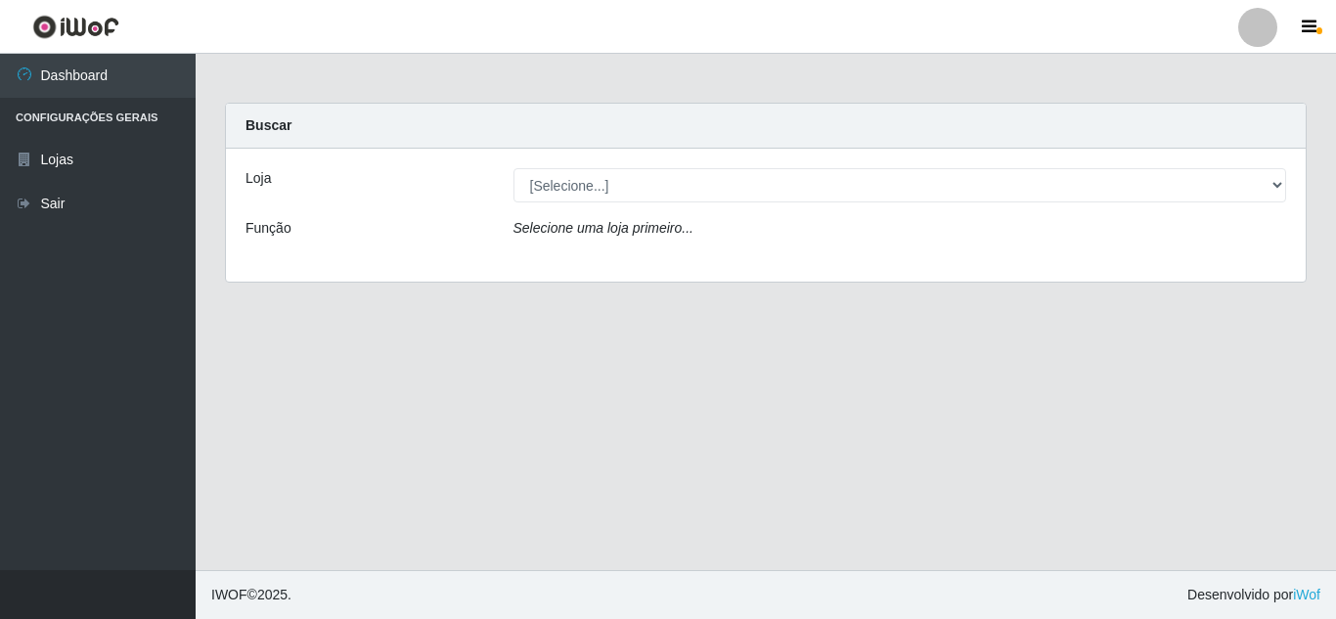
click at [612, 187] on select "[Selecione...] Queiroz Atacadão - [GEOGRAPHIC_DATA]" at bounding box center [901, 185] width 774 height 34
select select "225"
click at [514, 168] on select "[Selecione...] Queiroz Atacadão - [GEOGRAPHIC_DATA]" at bounding box center [901, 185] width 774 height 34
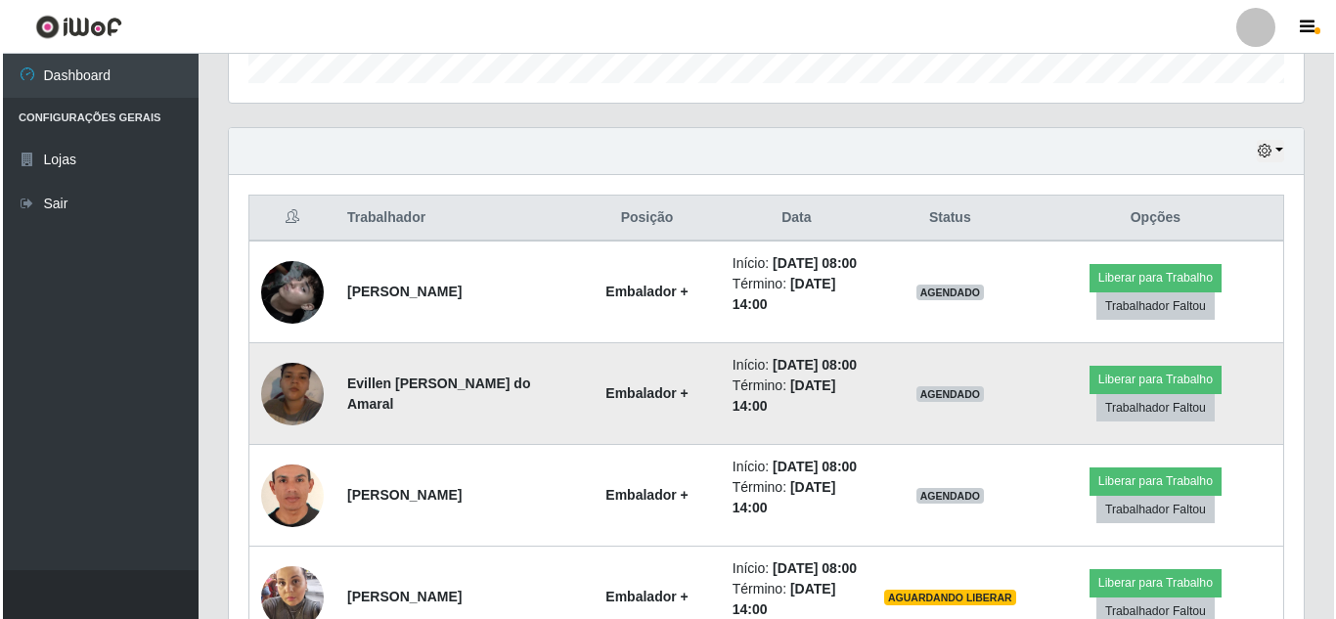
scroll to position [656, 0]
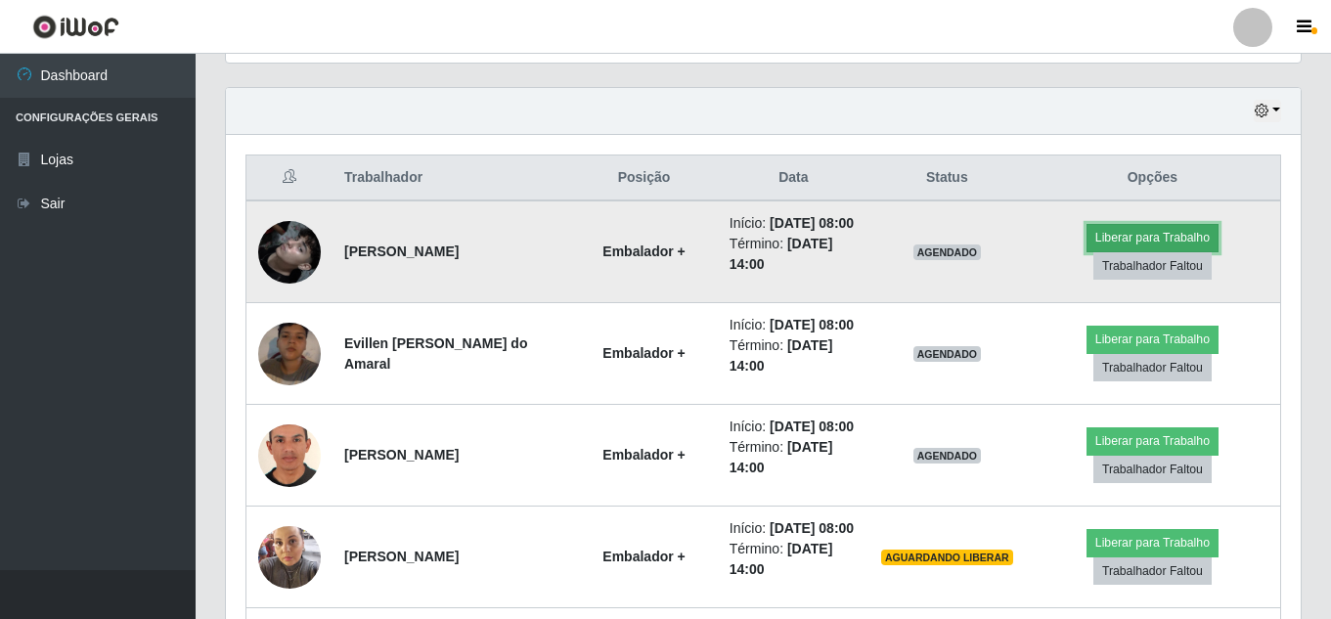
click at [1156, 247] on button "Liberar para Trabalho" at bounding box center [1153, 237] width 132 height 27
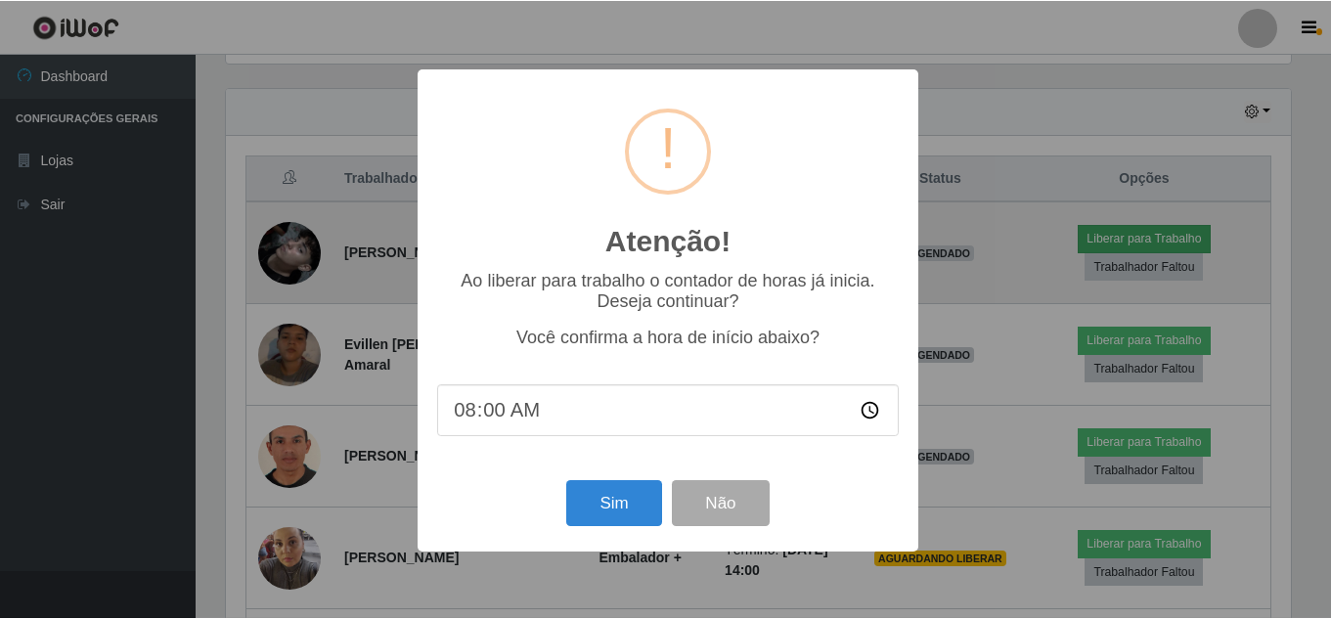
scroll to position [406, 1065]
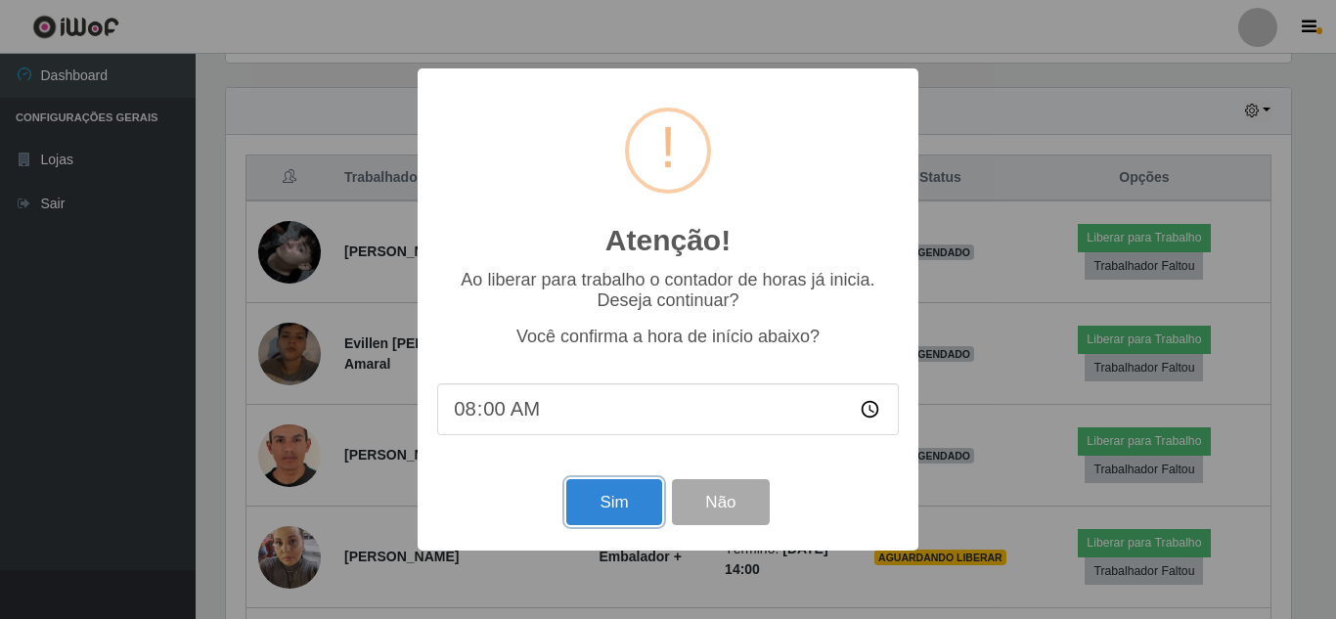
click at [620, 502] on button "Sim" at bounding box center [613, 502] width 95 height 46
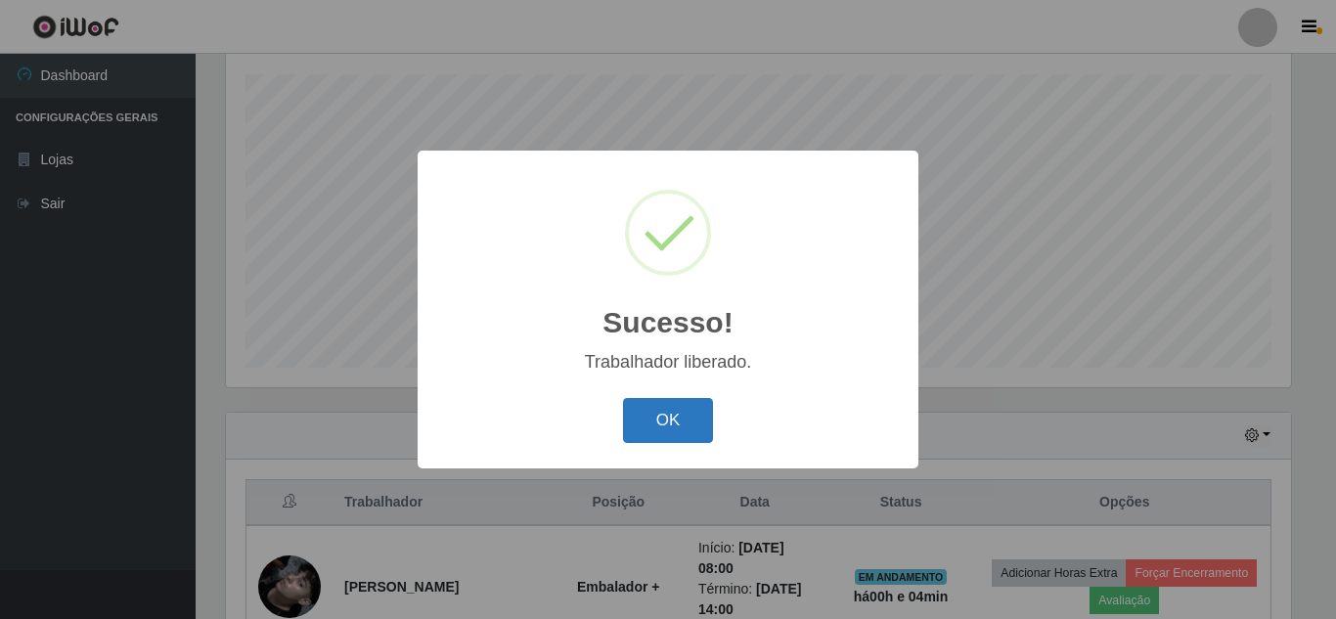
click at [670, 420] on button "OK" at bounding box center [668, 421] width 91 height 46
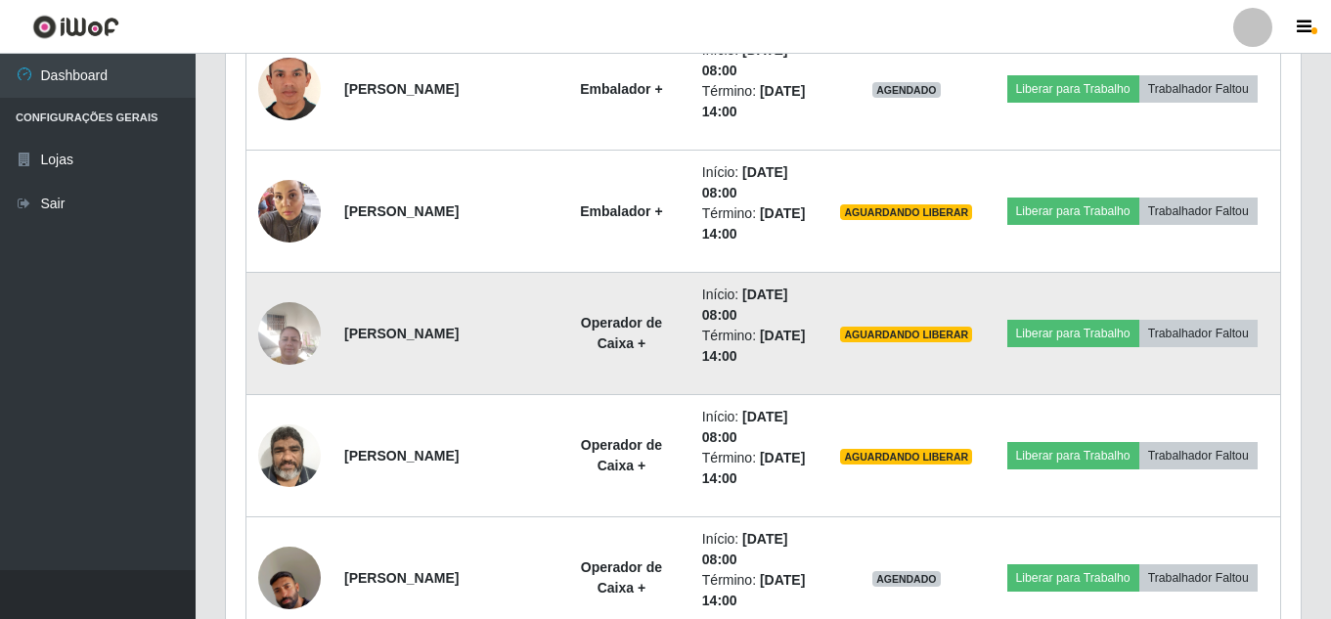
scroll to position [1114, 0]
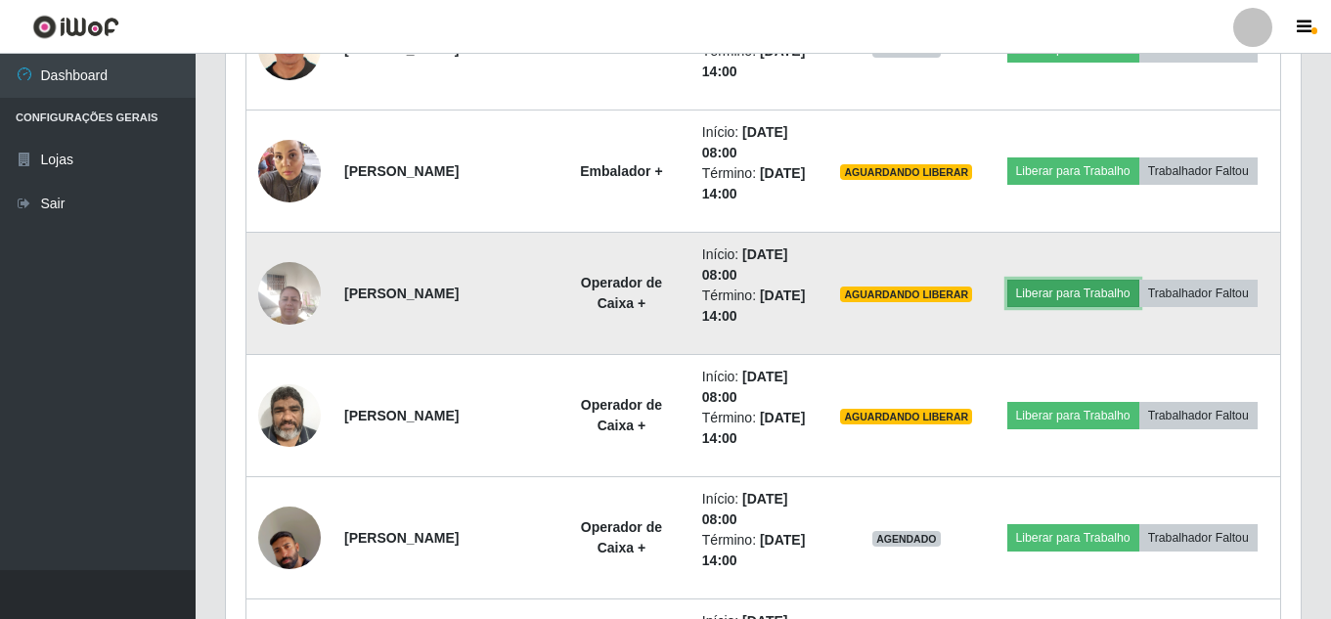
click at [1111, 292] on button "Liberar para Trabalho" at bounding box center [1074, 293] width 132 height 27
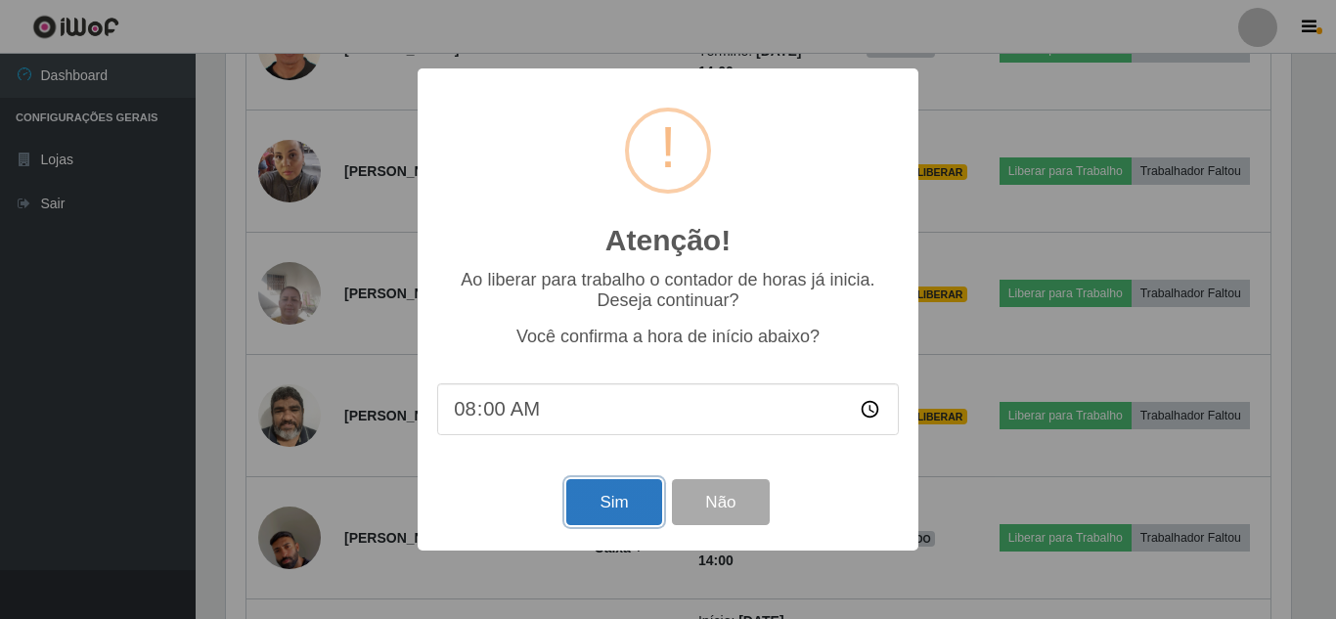
click at [618, 500] on button "Sim" at bounding box center [613, 502] width 95 height 46
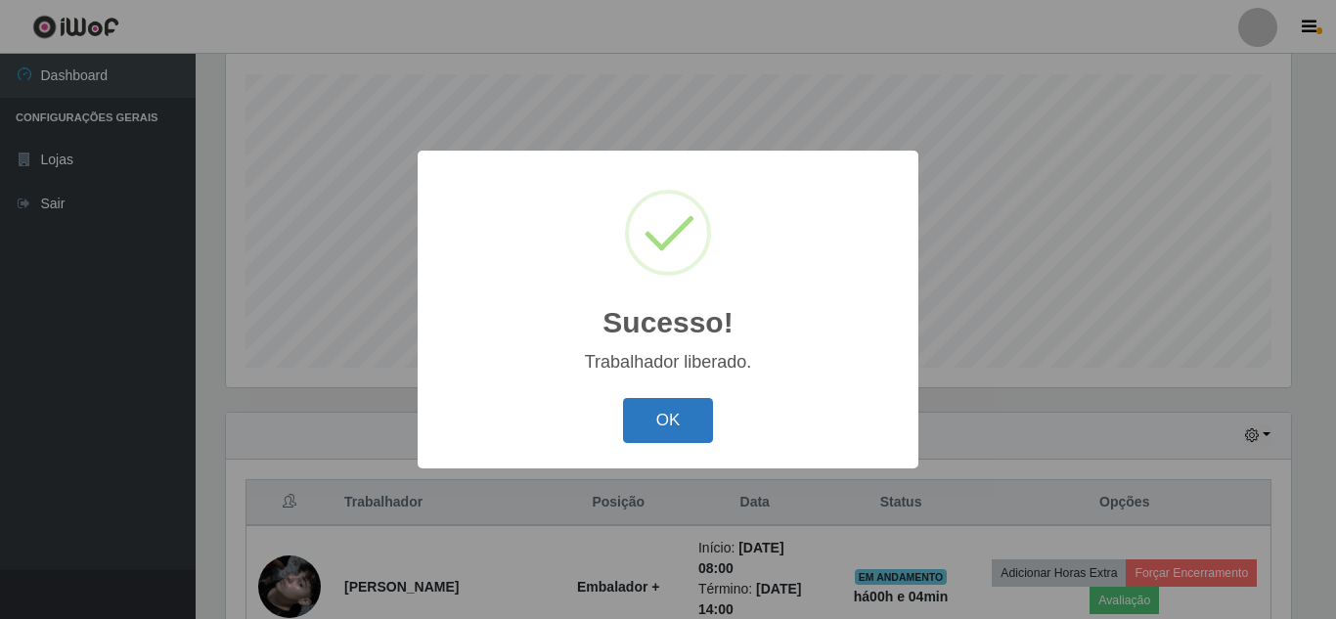
click at [694, 433] on button "OK" at bounding box center [668, 421] width 91 height 46
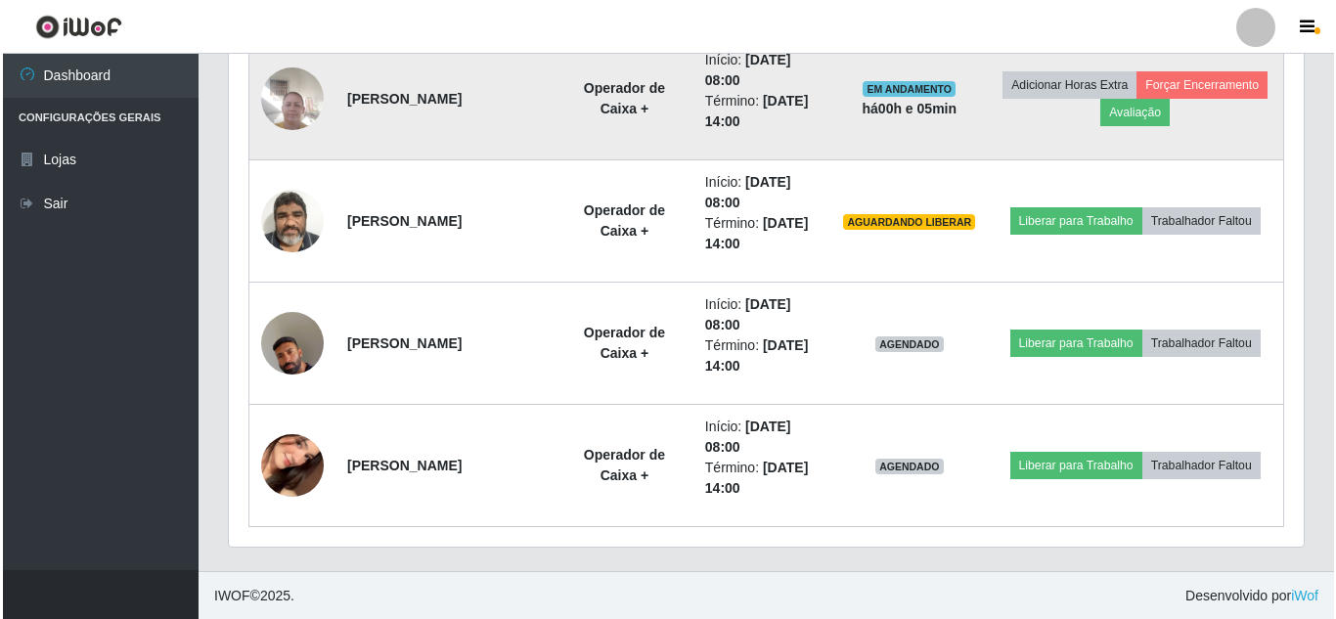
scroll to position [0, 0]
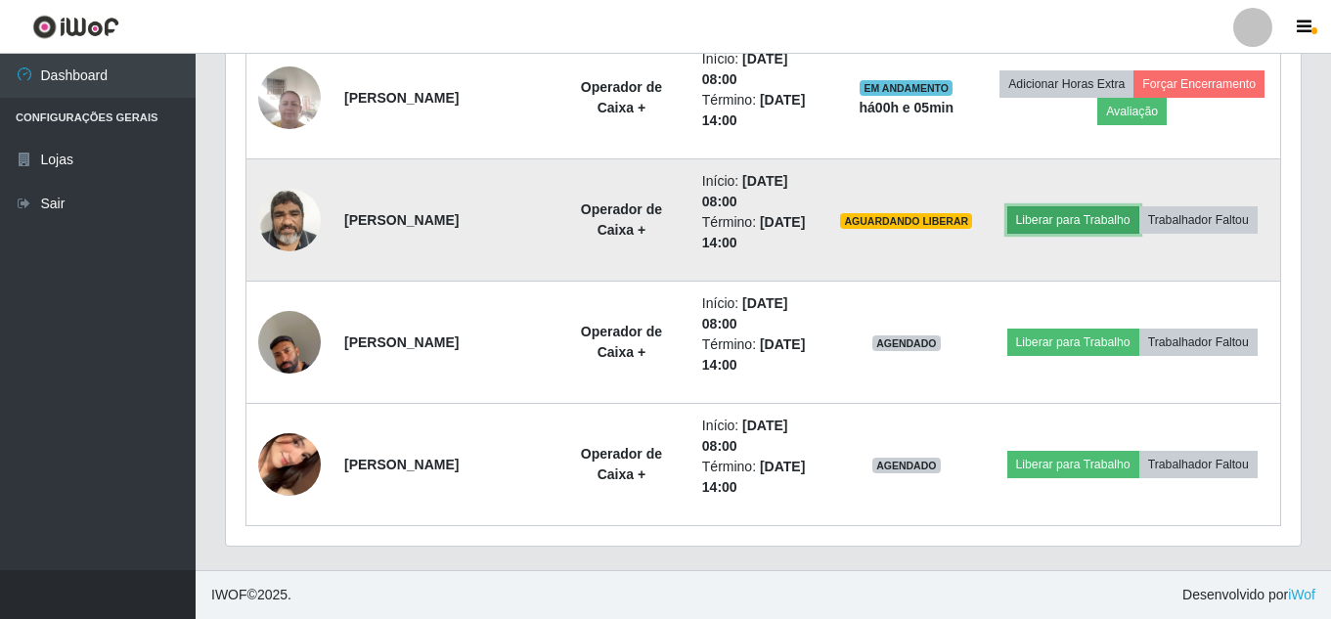
click at [1088, 223] on button "Liberar para Trabalho" at bounding box center [1074, 219] width 132 height 27
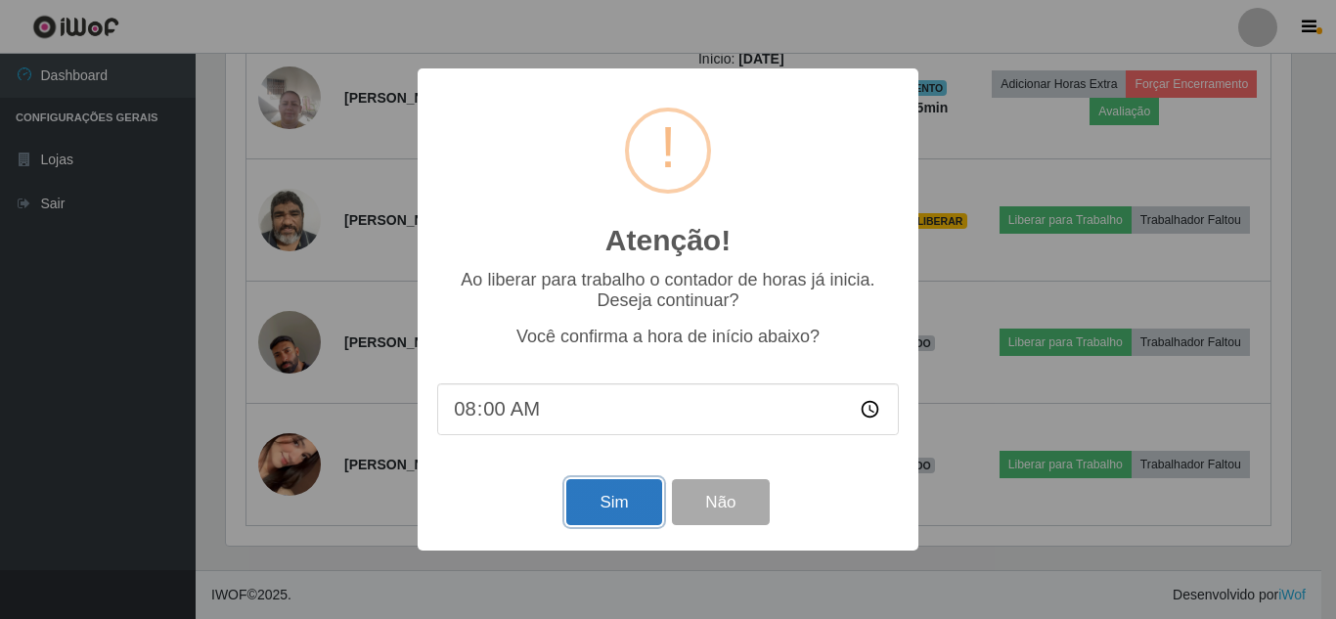
click at [603, 499] on button "Sim" at bounding box center [613, 502] width 95 height 46
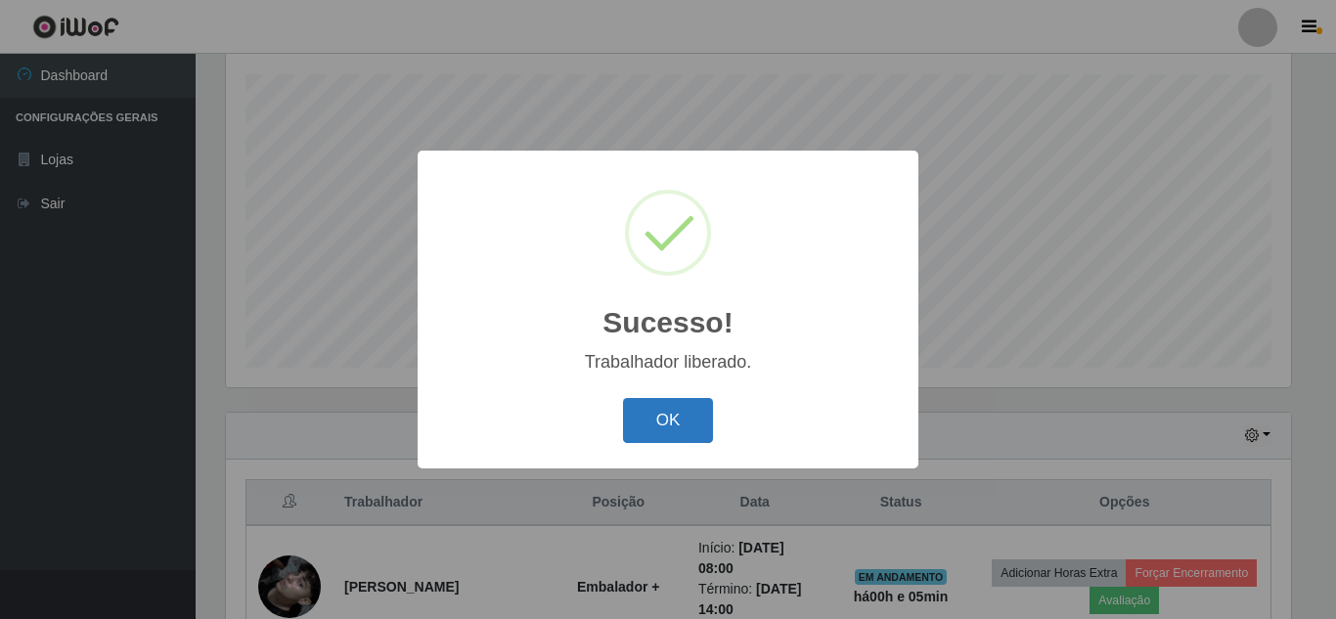
click at [654, 432] on button "OK" at bounding box center [668, 421] width 91 height 46
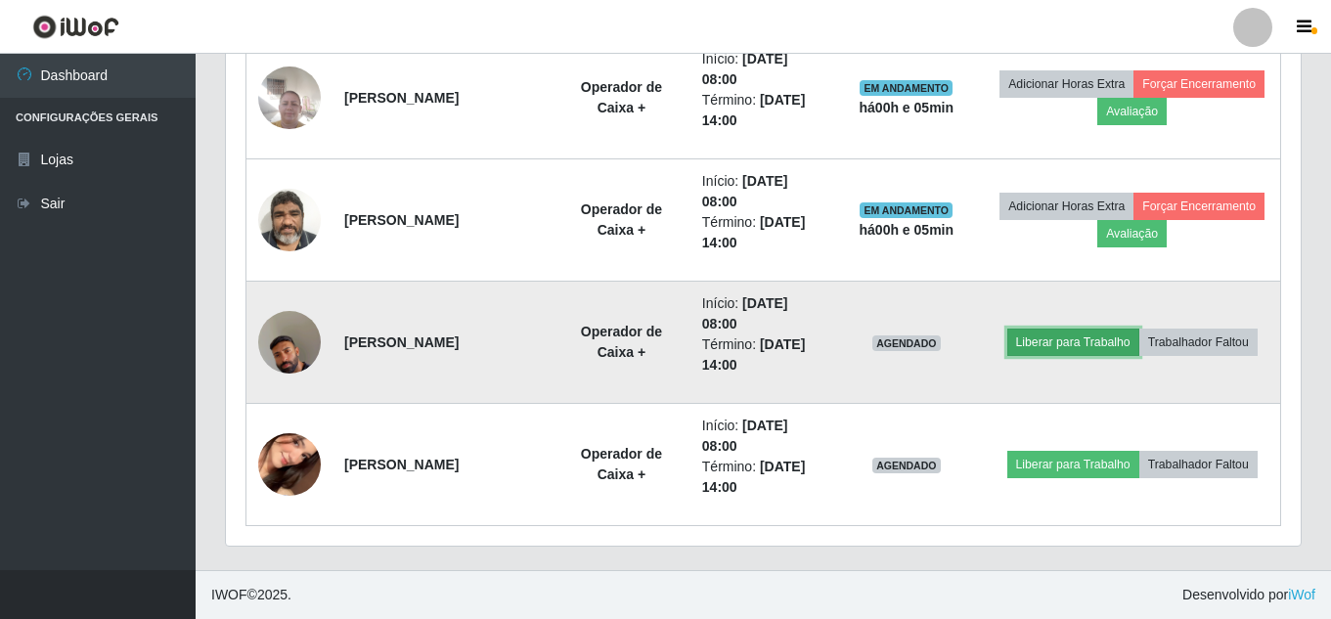
click at [1073, 341] on button "Liberar para Trabalho" at bounding box center [1074, 342] width 132 height 27
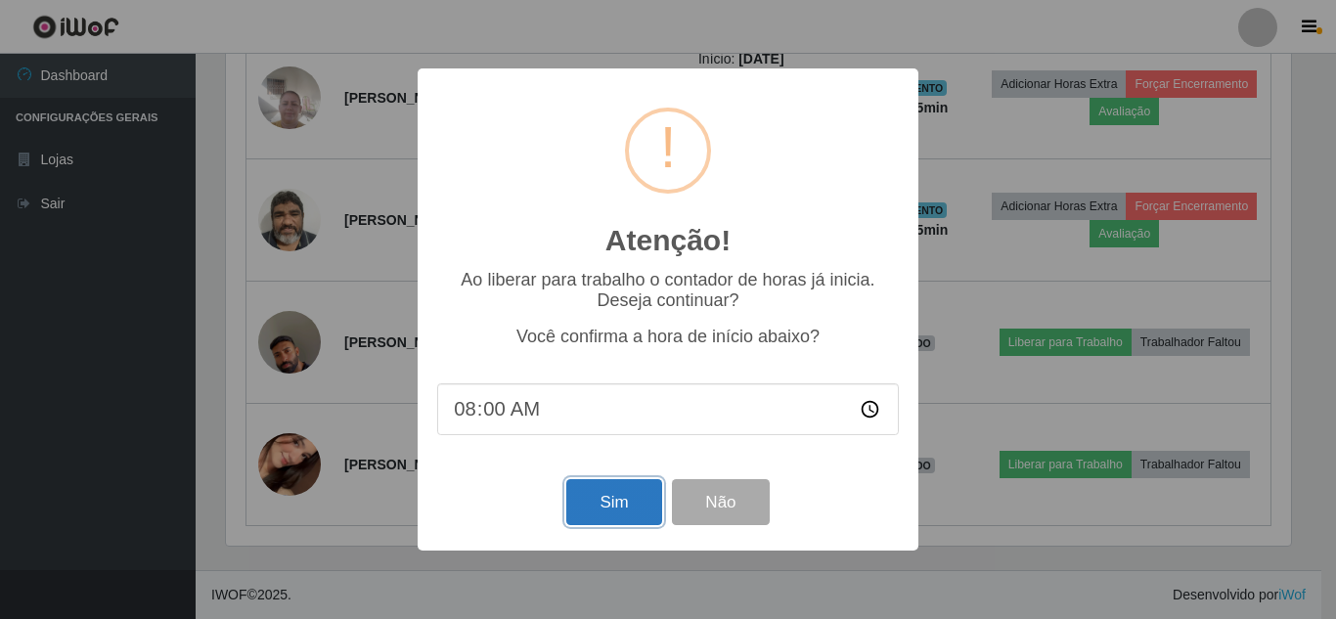
click at [621, 520] on button "Sim" at bounding box center [613, 502] width 95 height 46
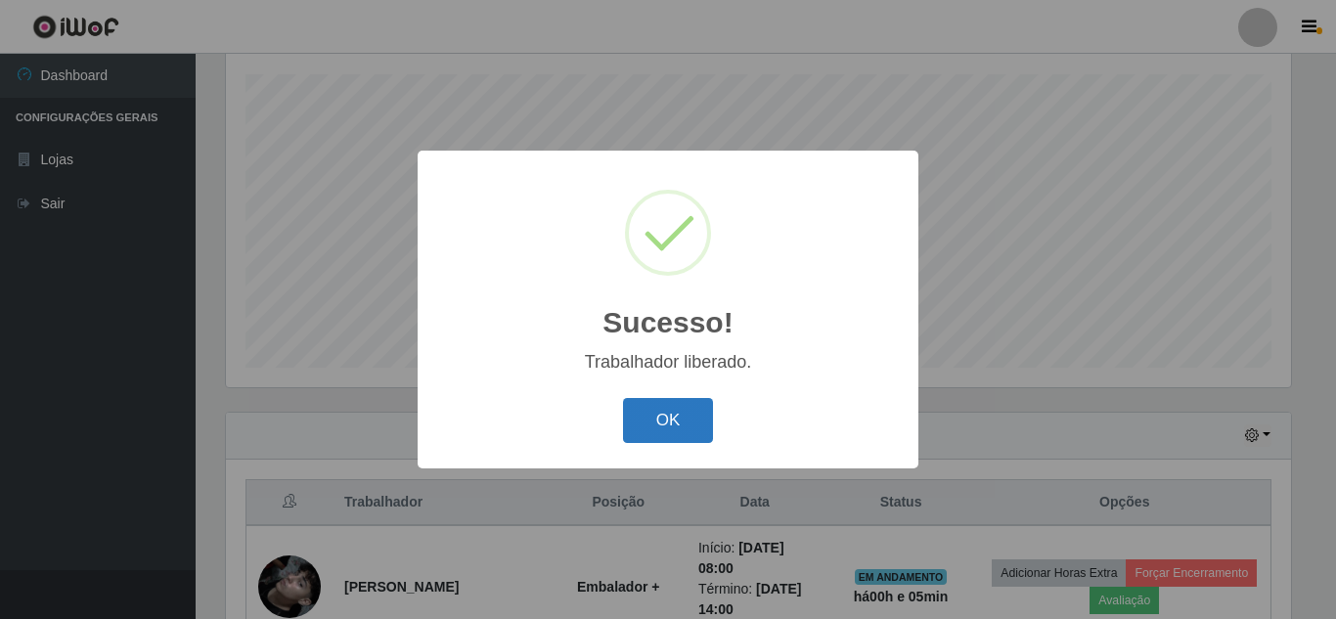
click at [666, 433] on button "OK" at bounding box center [668, 421] width 91 height 46
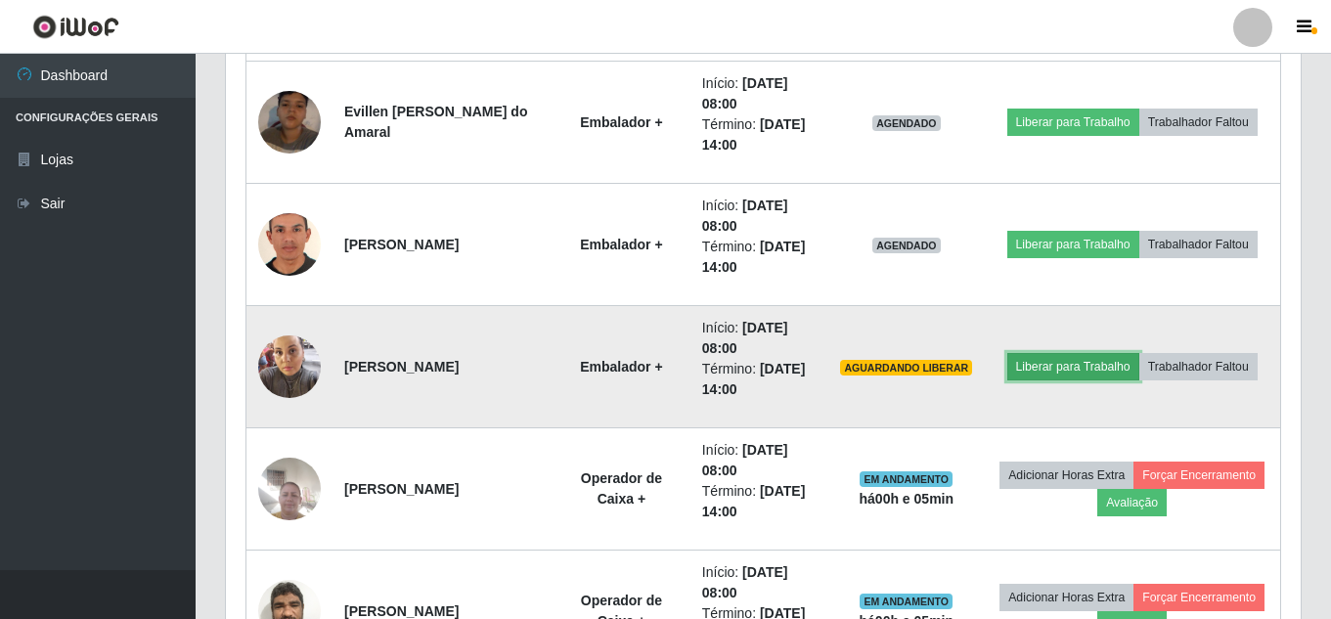
click at [1067, 364] on button "Liberar para Trabalho" at bounding box center [1074, 366] width 132 height 27
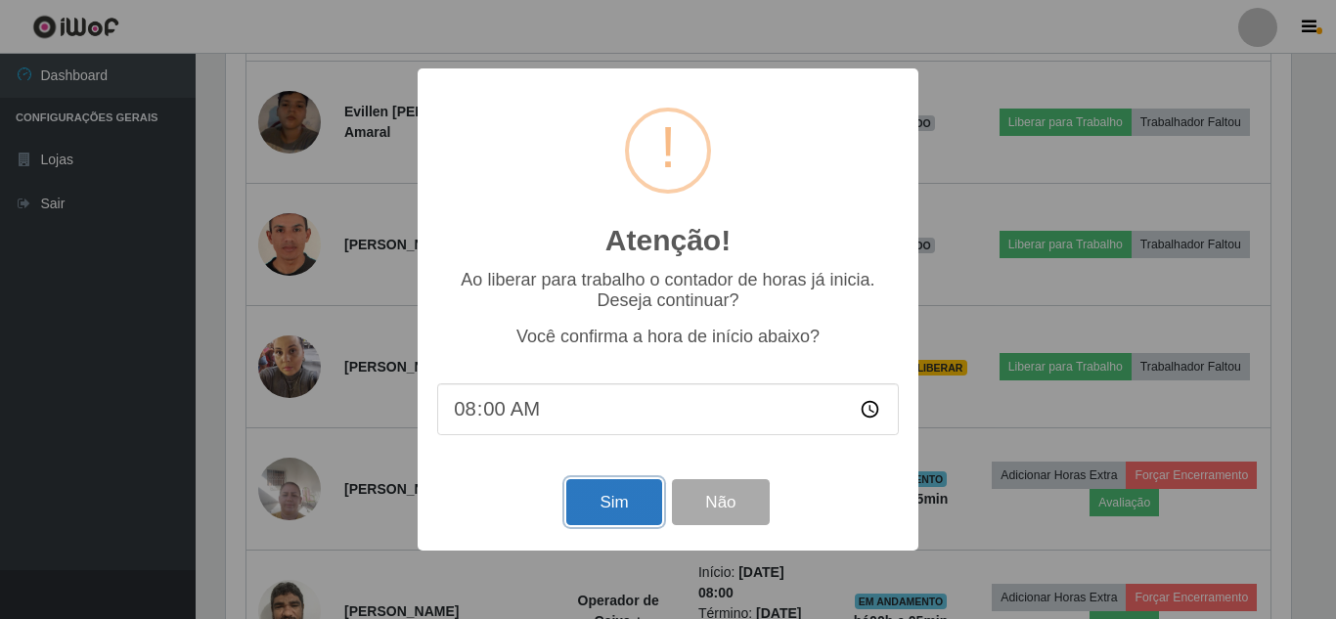
click at [626, 511] on button "Sim" at bounding box center [613, 502] width 95 height 46
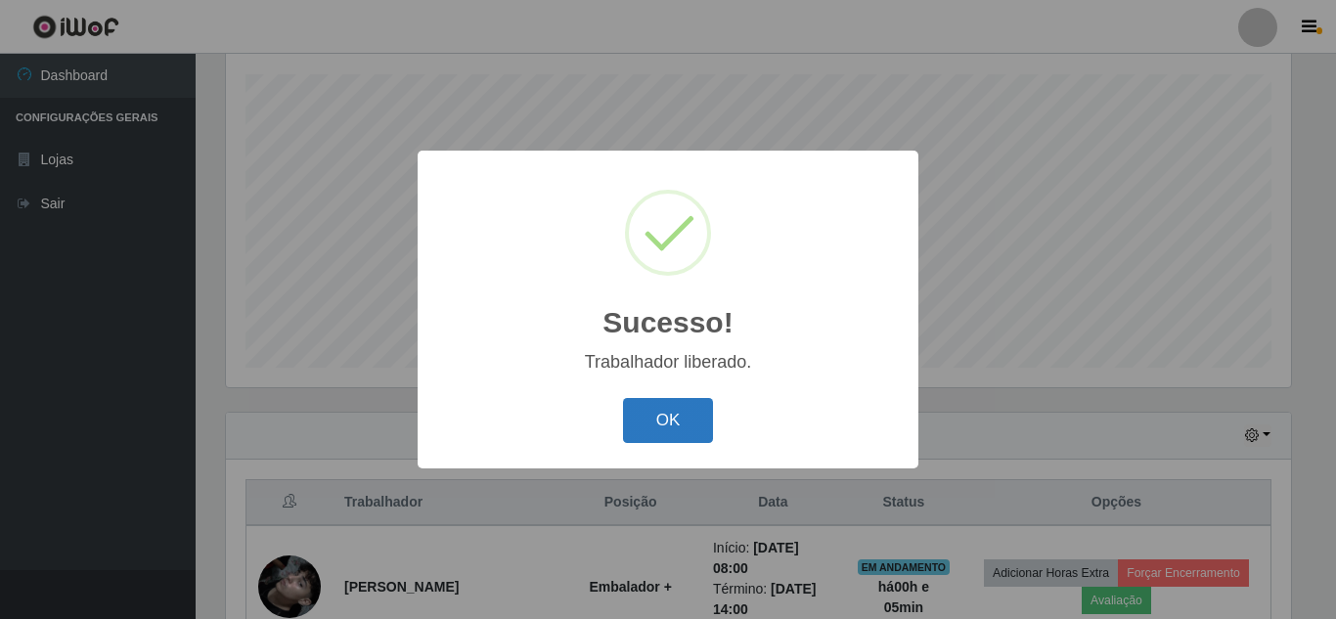
click at [681, 425] on button "OK" at bounding box center [668, 421] width 91 height 46
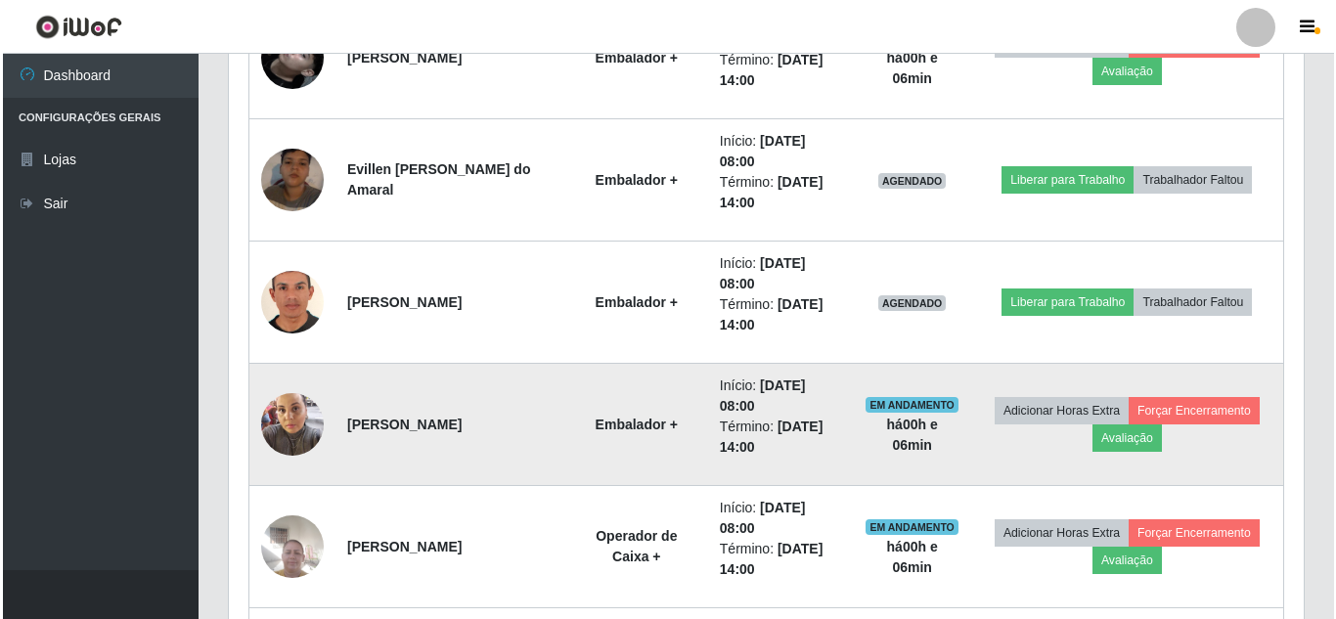
scroll to position [821, 0]
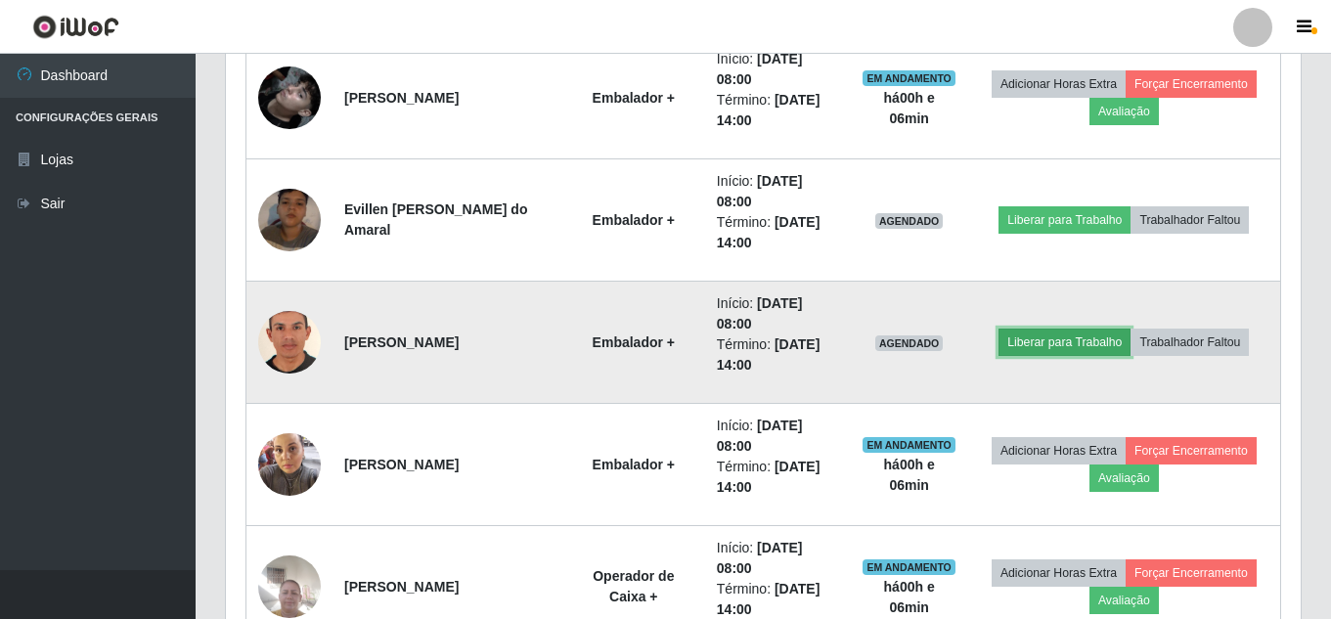
click at [1061, 346] on button "Liberar para Trabalho" at bounding box center [1065, 342] width 132 height 27
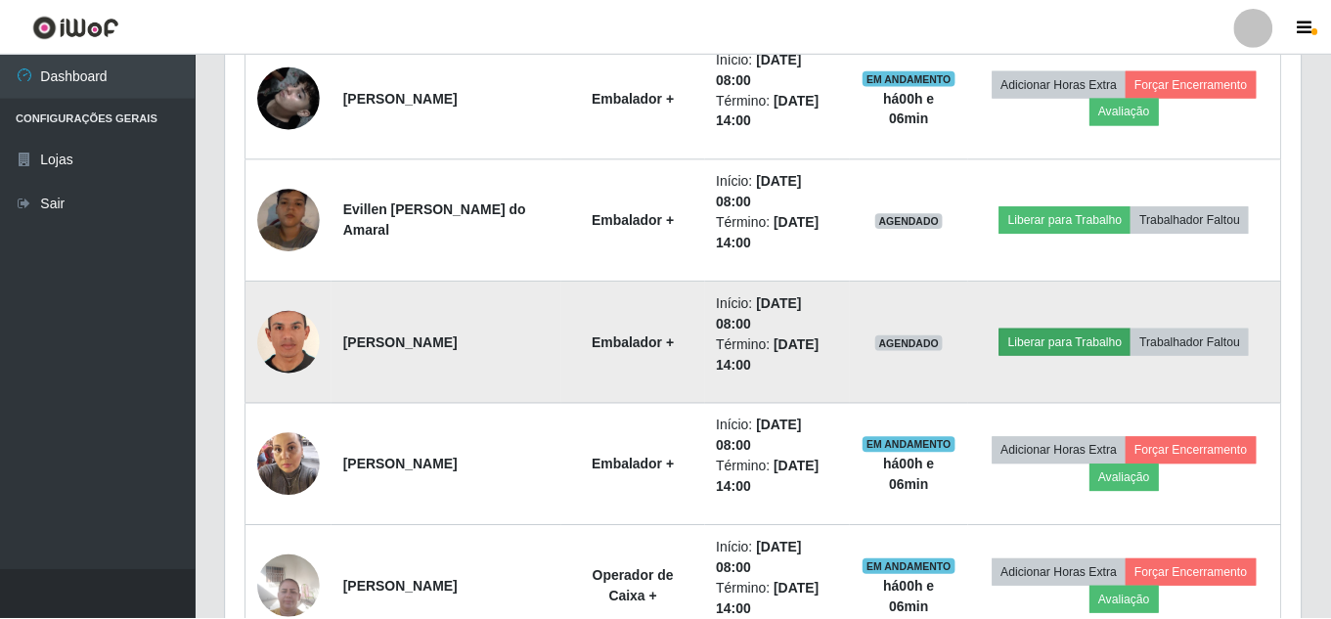
scroll to position [406, 1065]
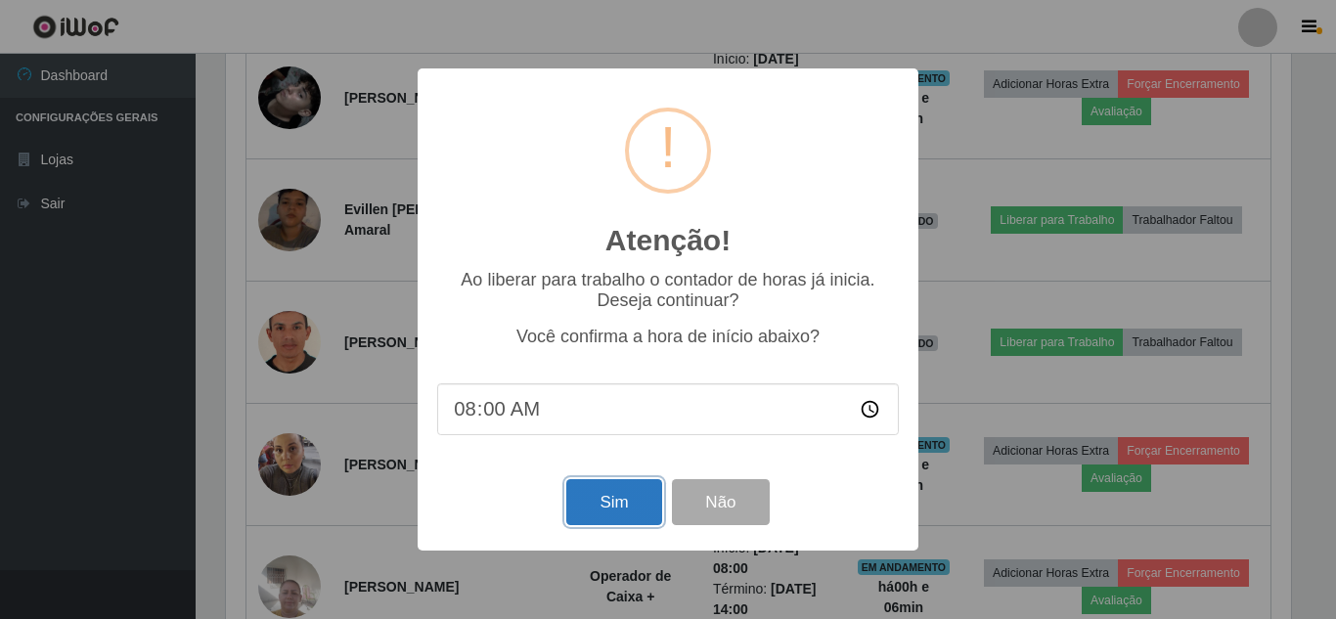
click at [645, 509] on button "Sim" at bounding box center [613, 502] width 95 height 46
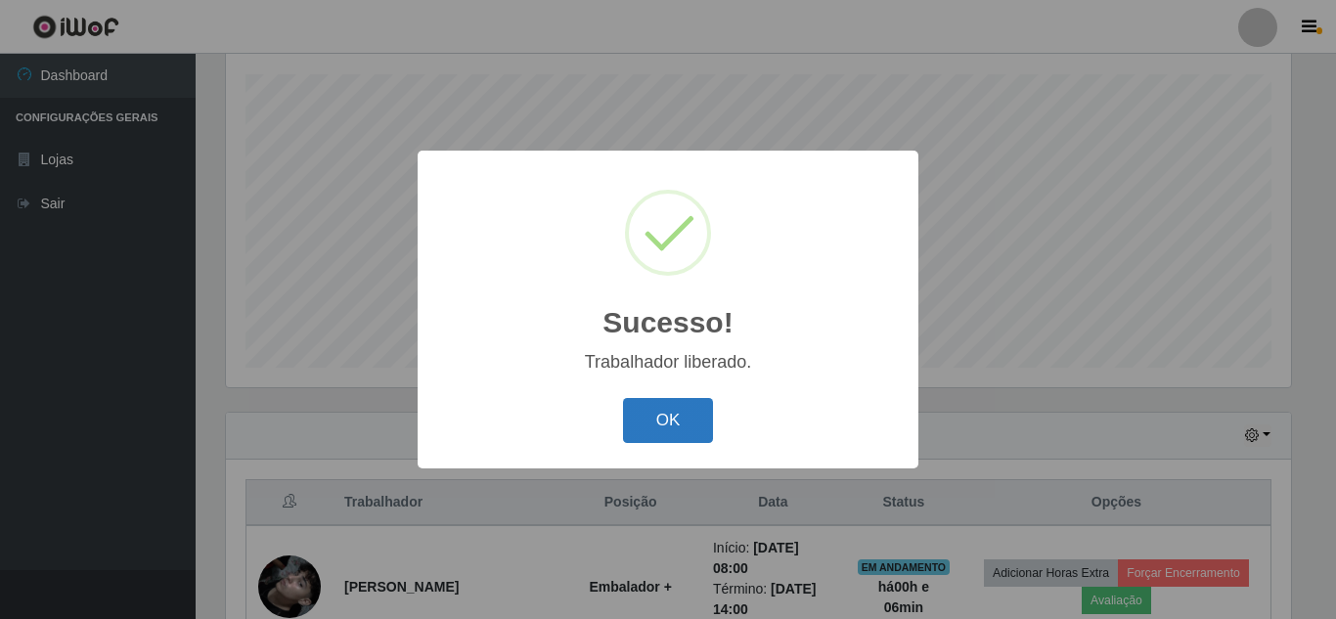
click at [667, 422] on button "OK" at bounding box center [668, 421] width 91 height 46
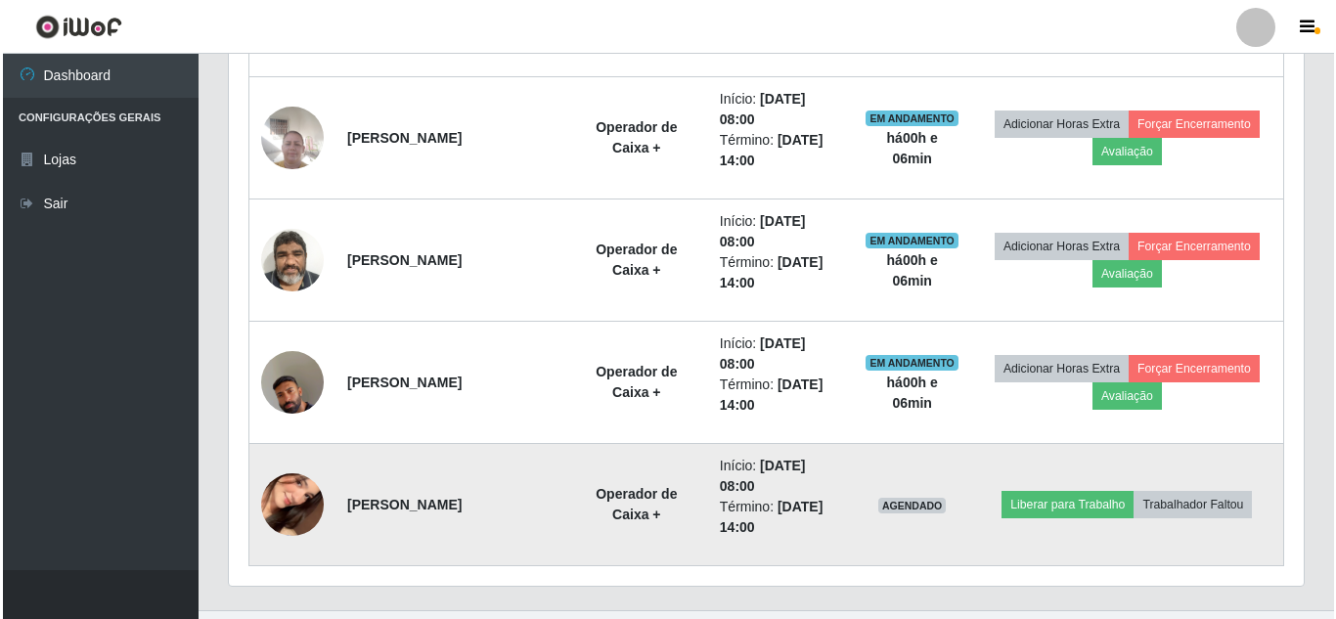
scroll to position [1310, 0]
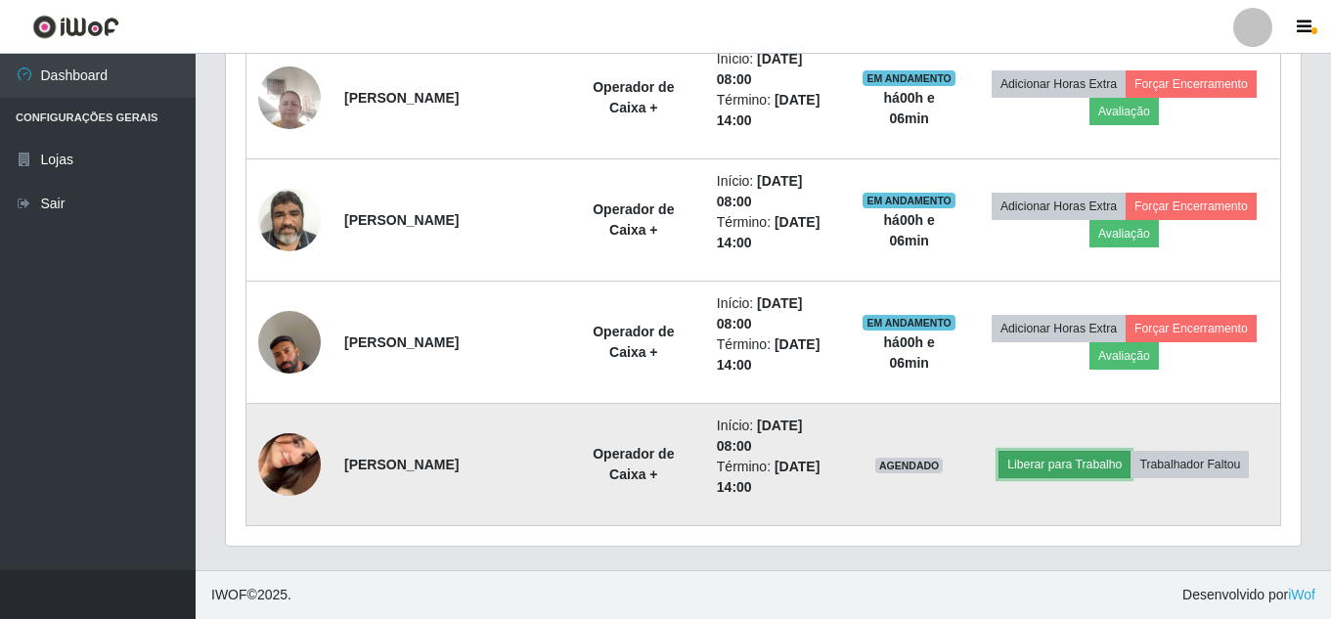
click at [1084, 470] on button "Liberar para Trabalho" at bounding box center [1065, 464] width 132 height 27
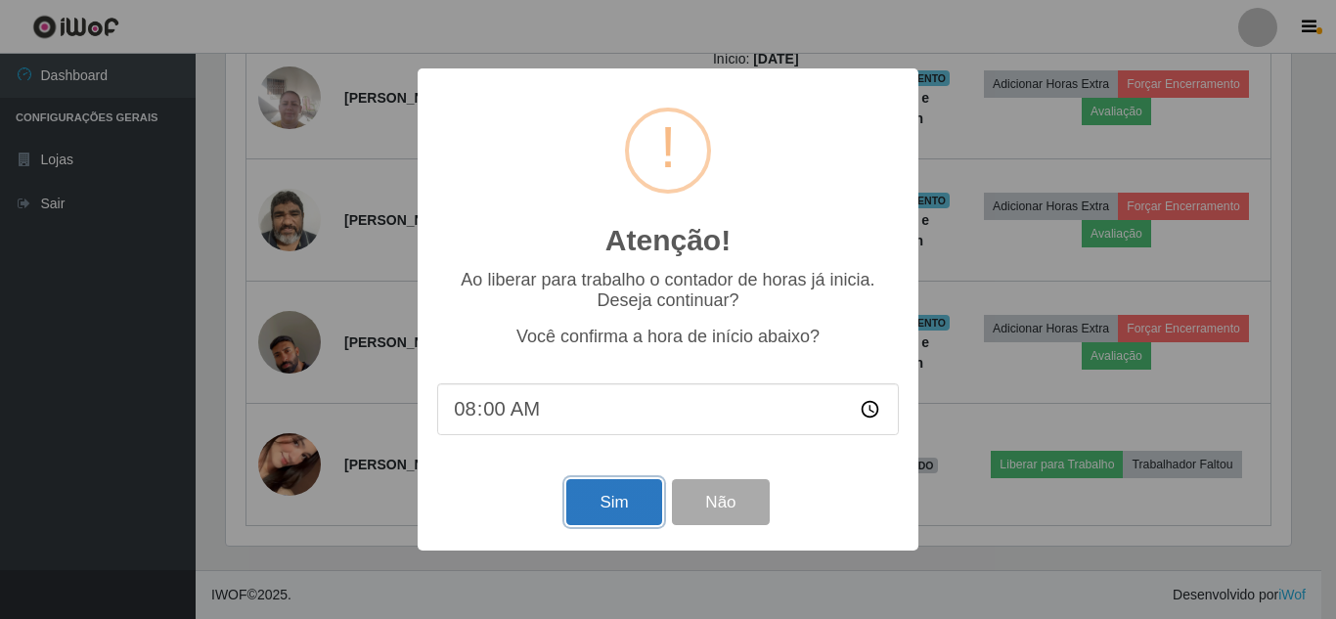
click at [638, 495] on button "Sim" at bounding box center [613, 502] width 95 height 46
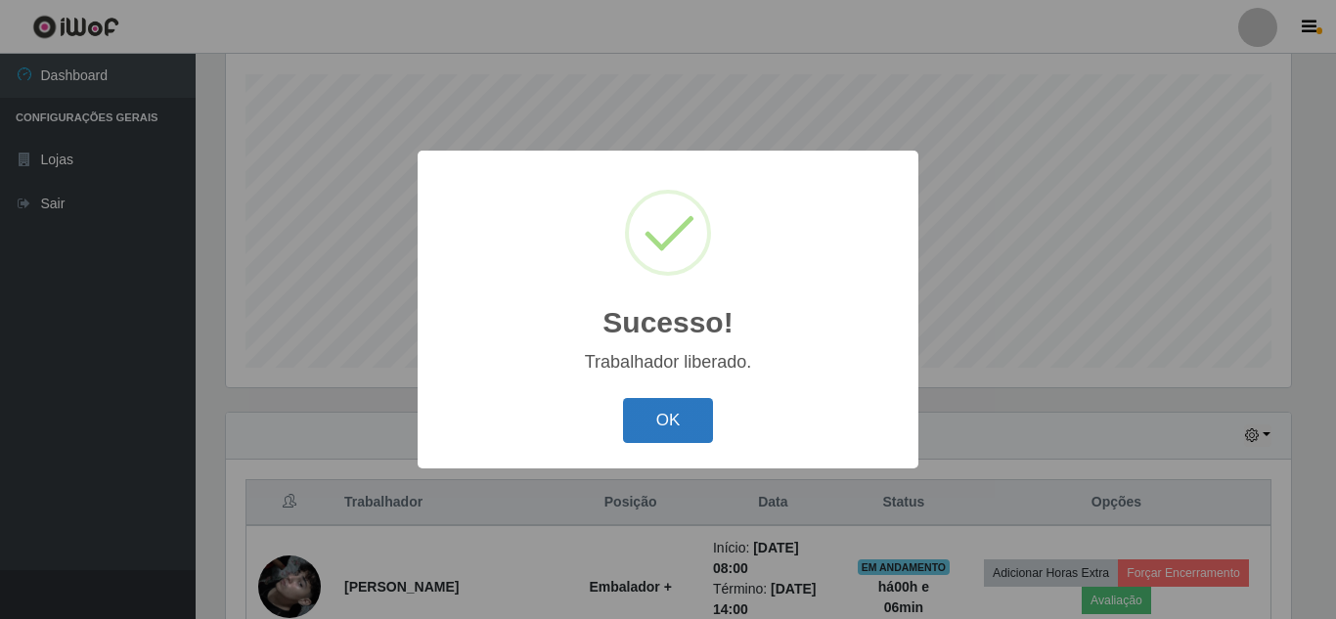
click at [666, 429] on button "OK" at bounding box center [668, 421] width 91 height 46
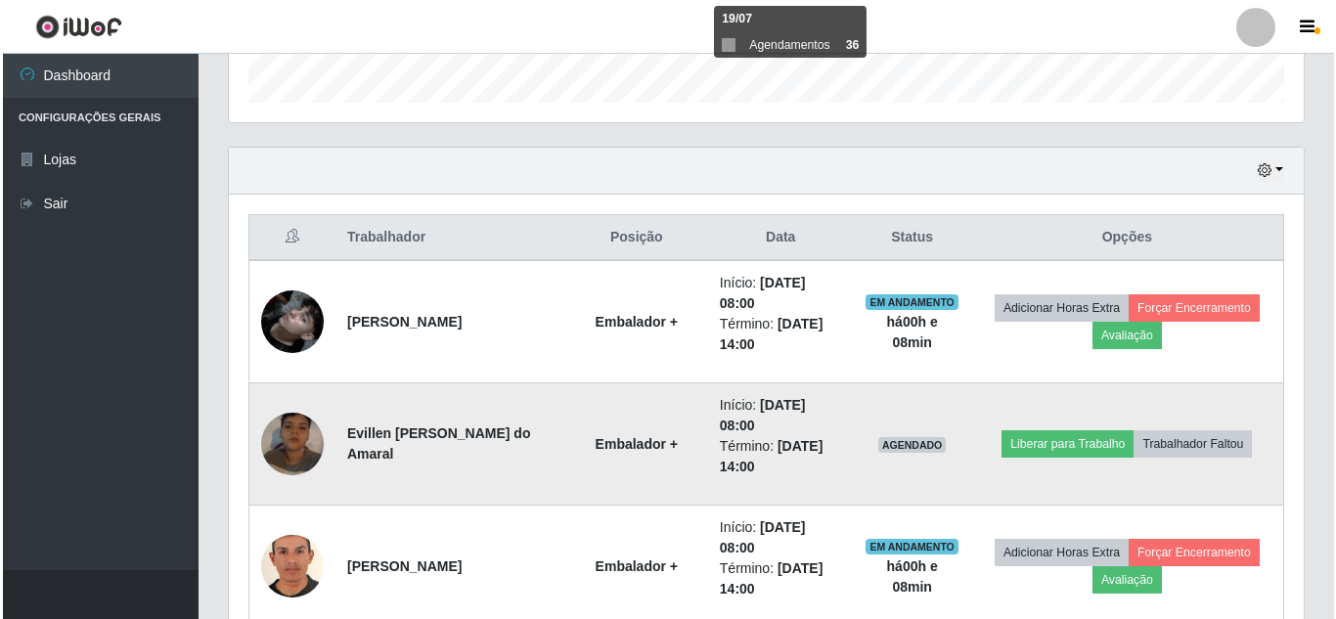
scroll to position [723, 0]
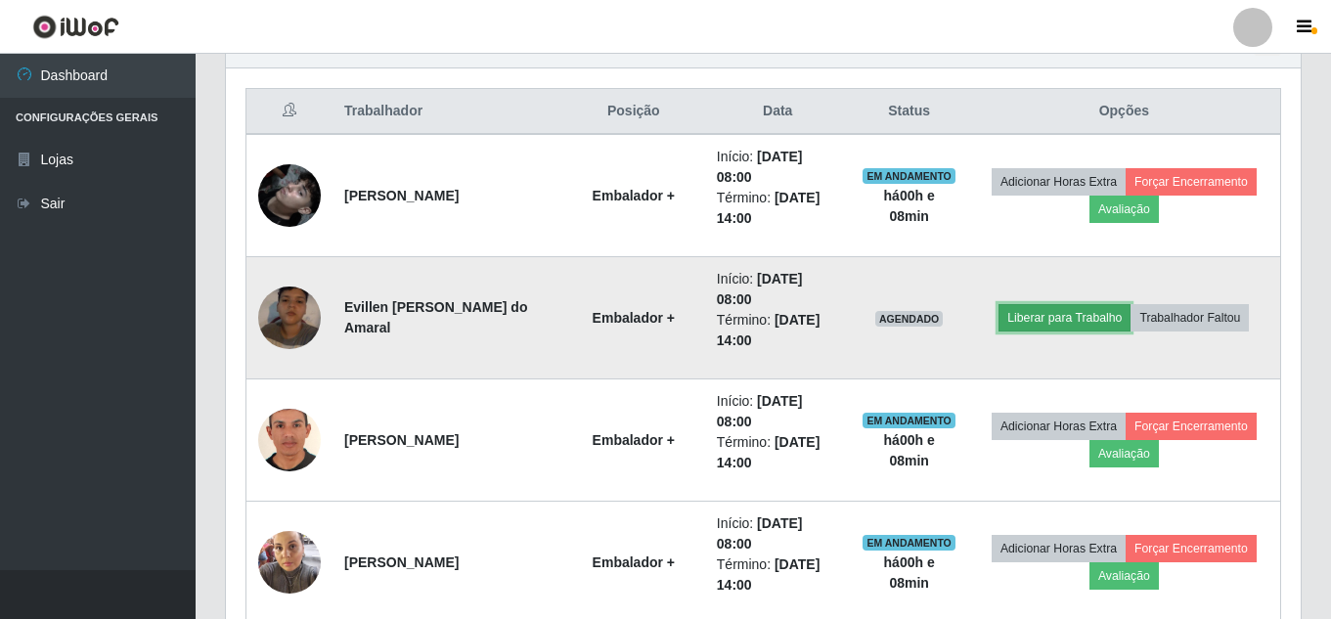
click at [1106, 309] on button "Liberar para Trabalho" at bounding box center [1065, 317] width 132 height 27
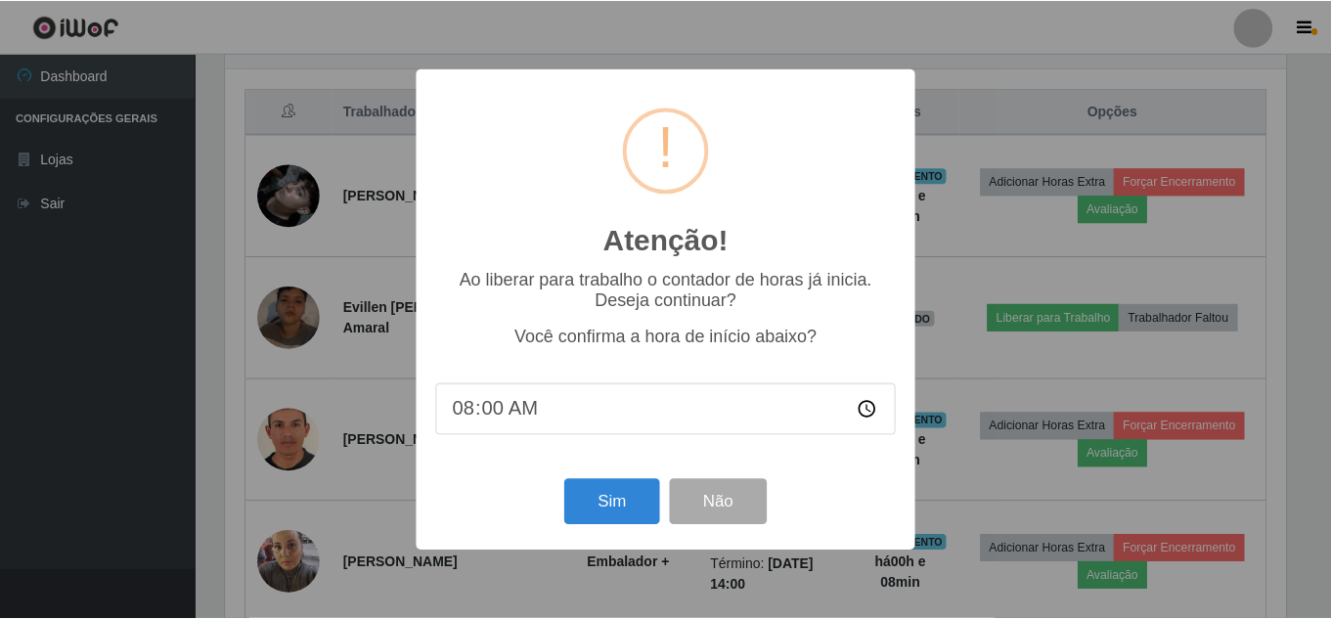
scroll to position [406, 1065]
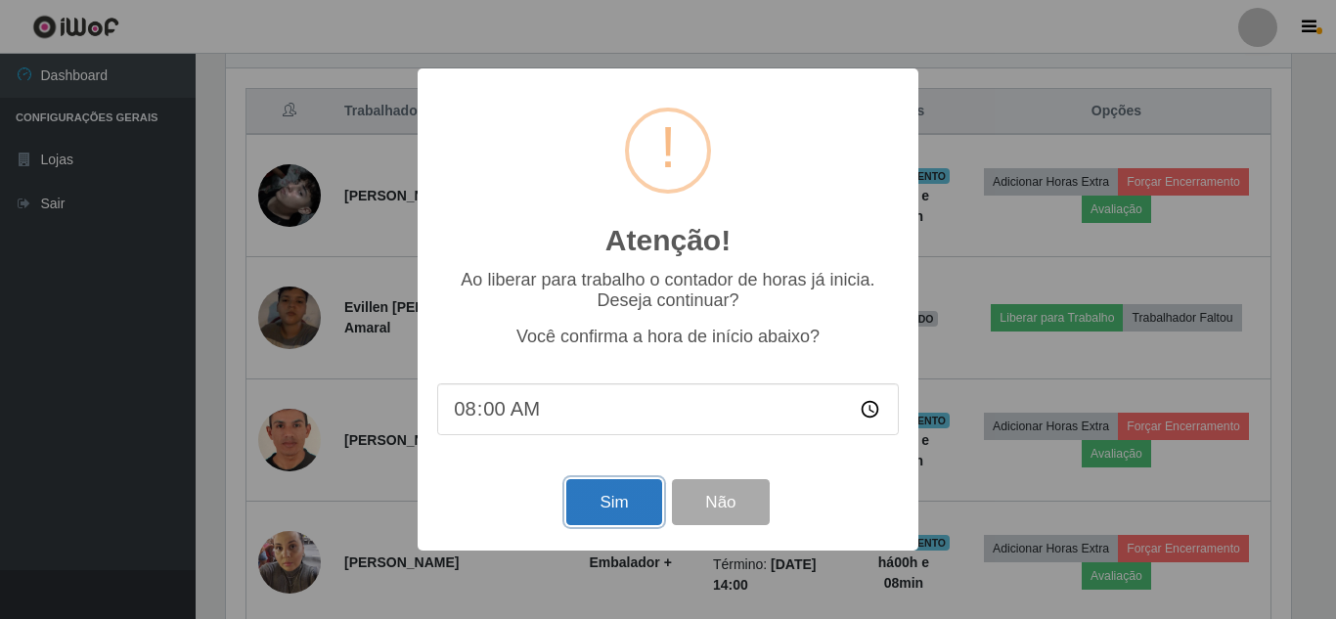
click at [607, 496] on button "Sim" at bounding box center [613, 502] width 95 height 46
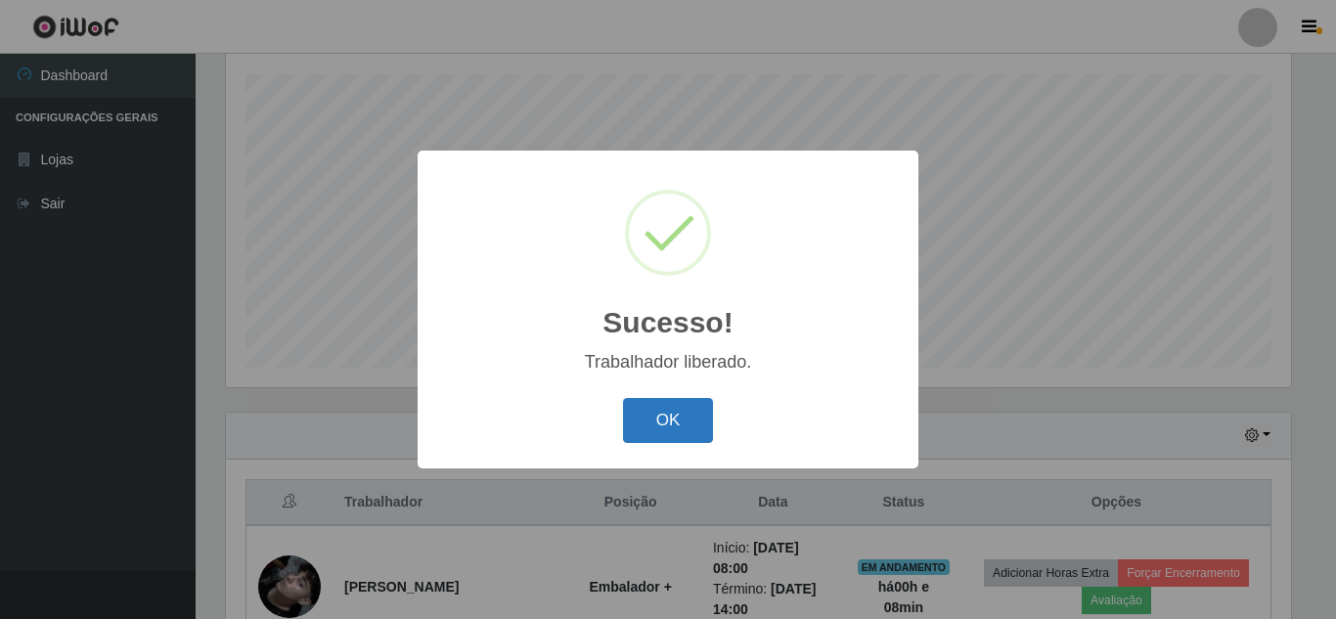
click at [677, 424] on button "OK" at bounding box center [668, 421] width 91 height 46
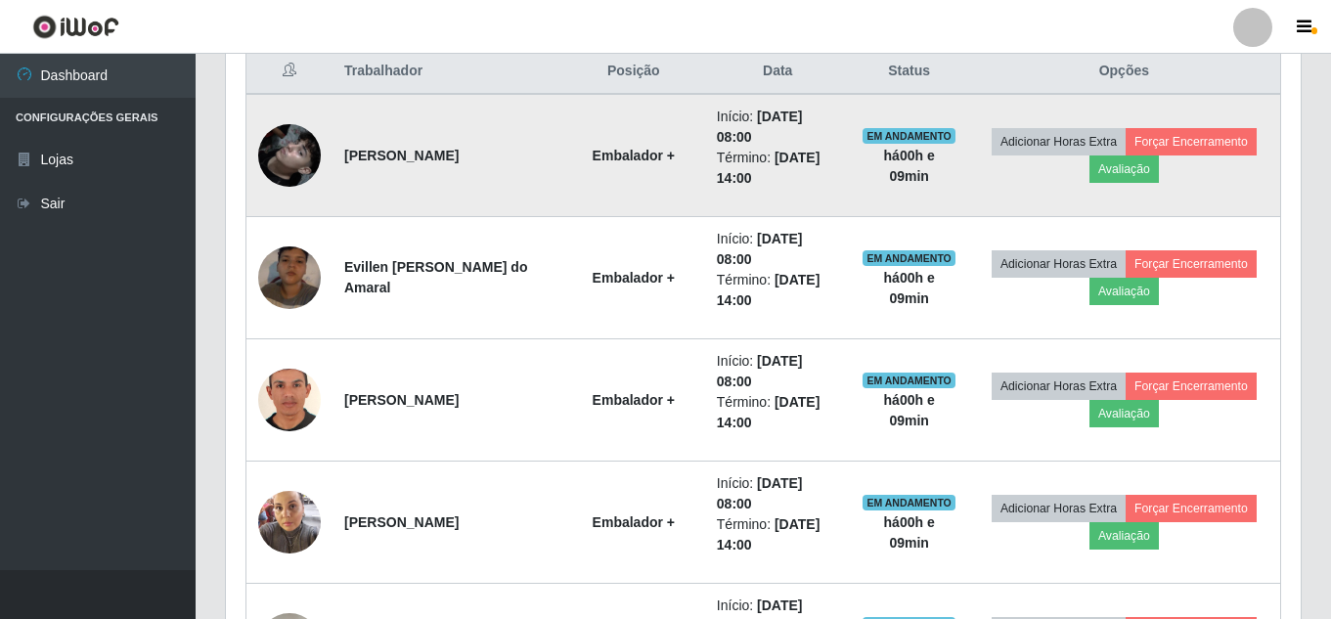
scroll to position [821, 0]
